Goal: Register for event/course

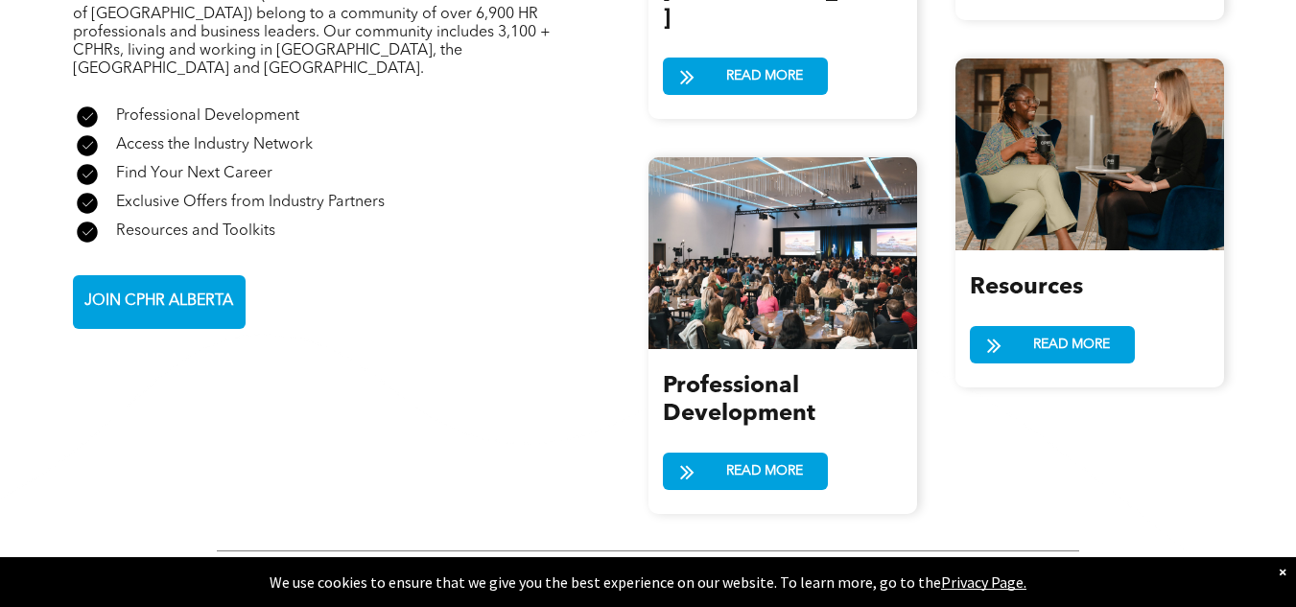
scroll to position [2323, 0]
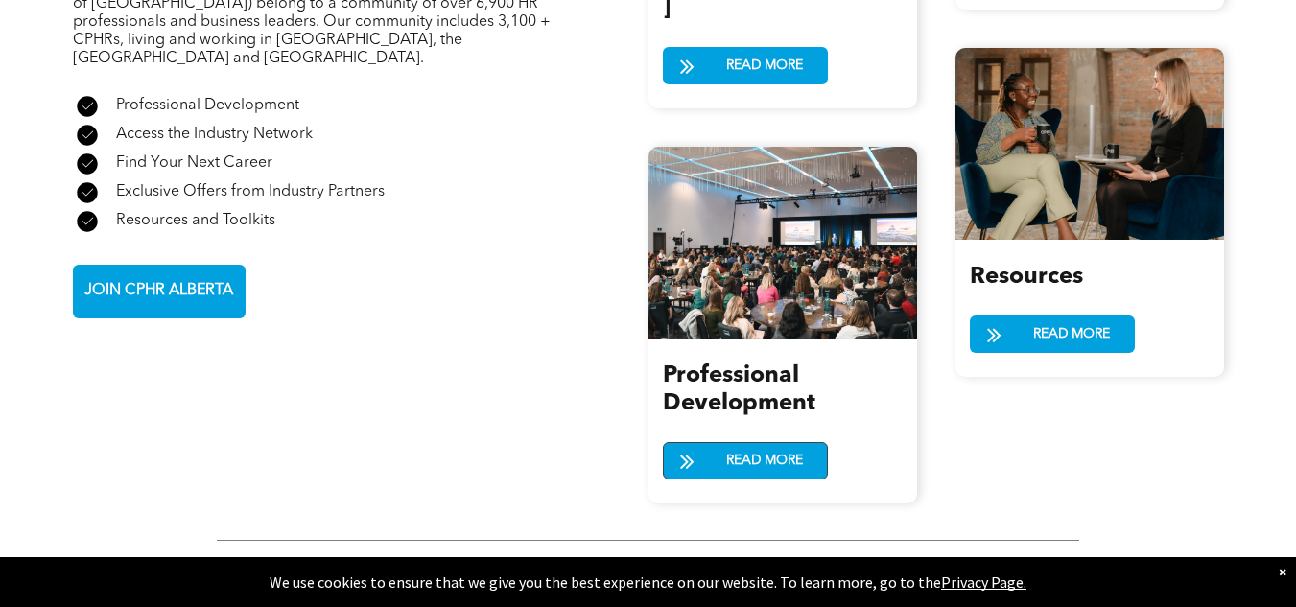
click at [723, 443] on span "READ MORE" at bounding box center [764, 460] width 90 height 35
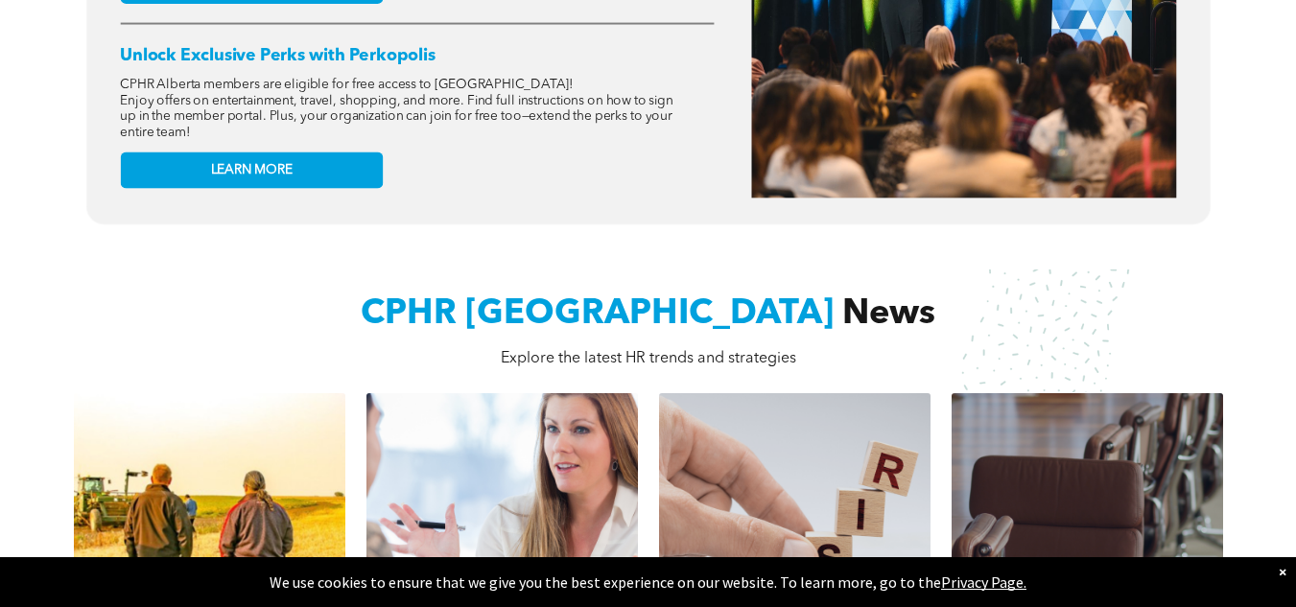
scroll to position [499, 0]
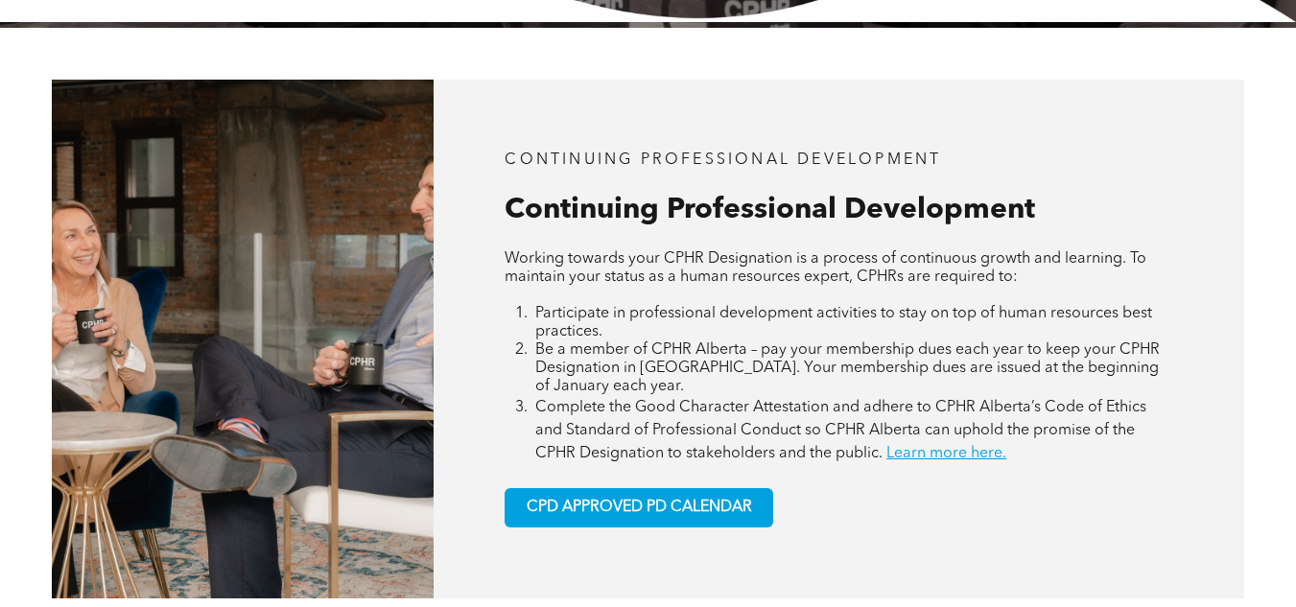
scroll to position [767, 0]
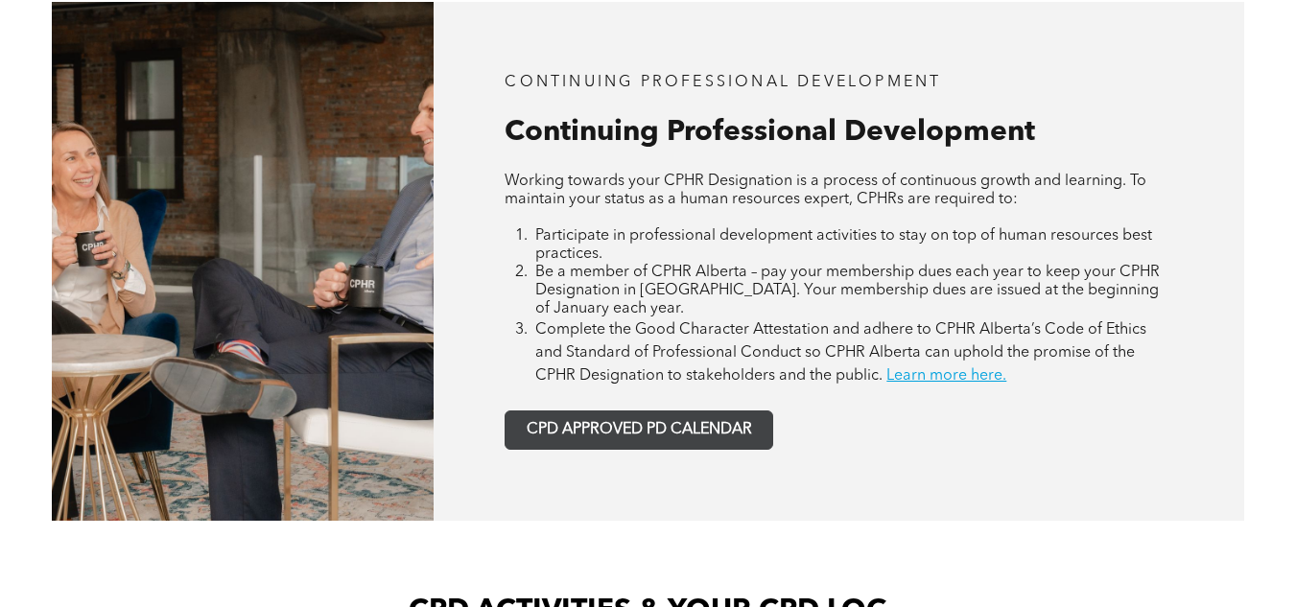
click at [558, 437] on span "CPD APPROVED PD CALENDAR" at bounding box center [638, 430] width 225 height 18
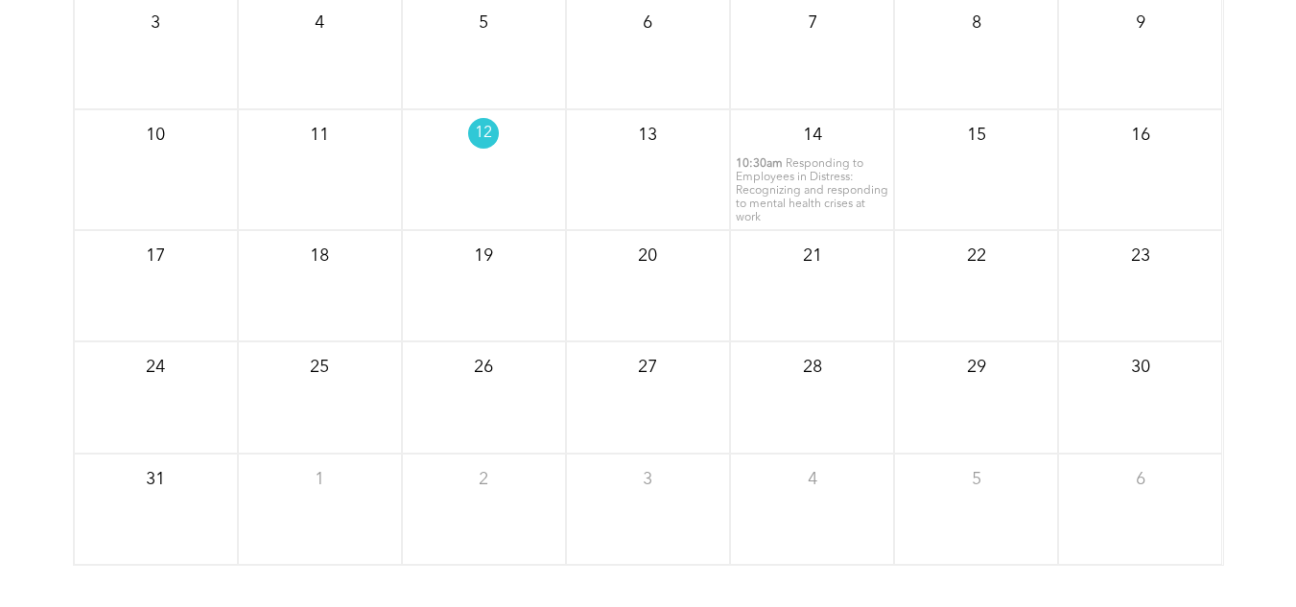
scroll to position [2713, 0]
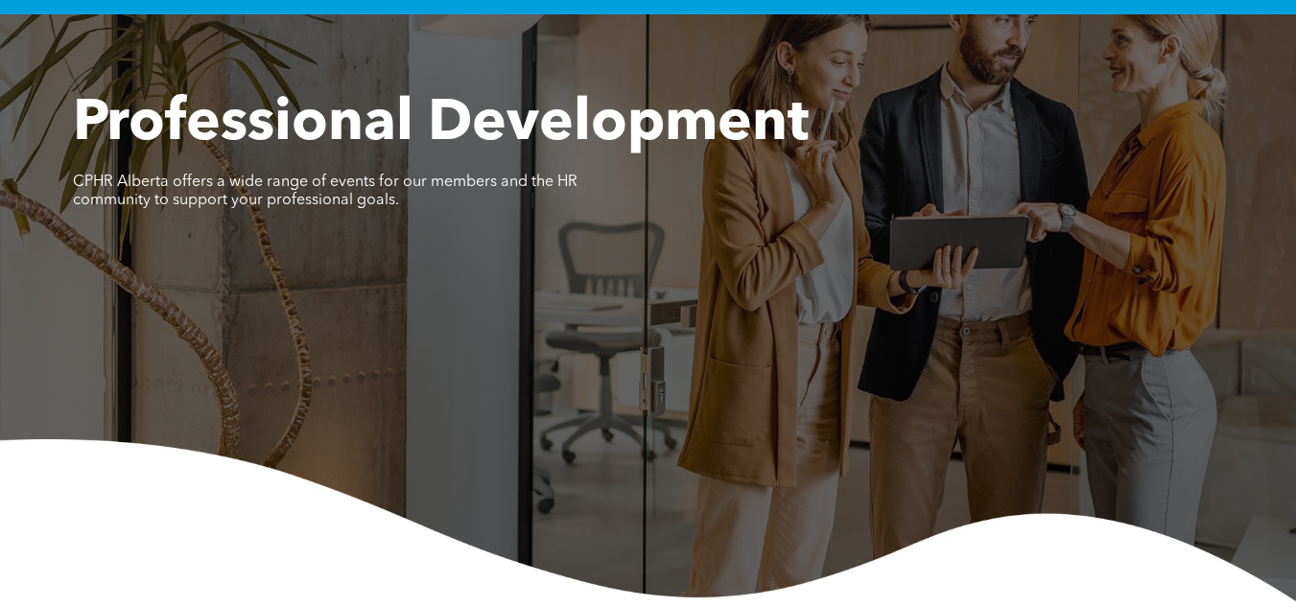
scroll to position [96, 0]
